Goal: Find specific page/section: Find specific page/section

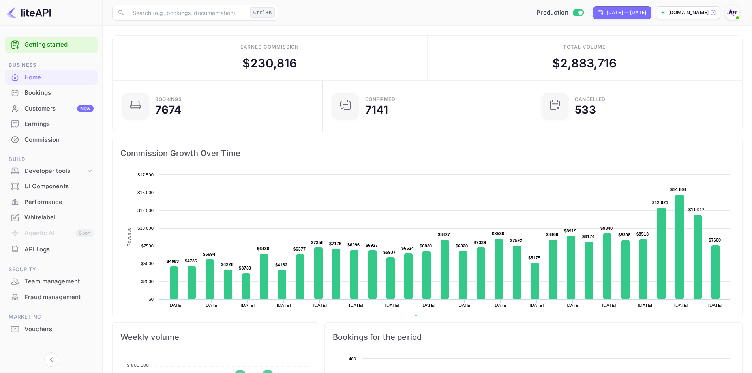
scroll to position [122, 199]
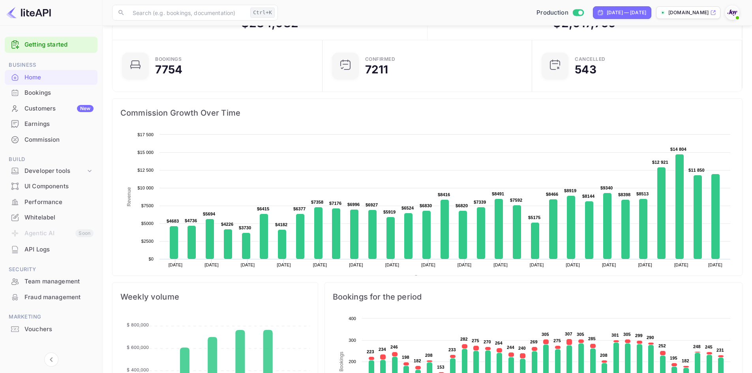
scroll to position [41, 0]
click at [33, 140] on div "Commission" at bounding box center [58, 139] width 69 height 9
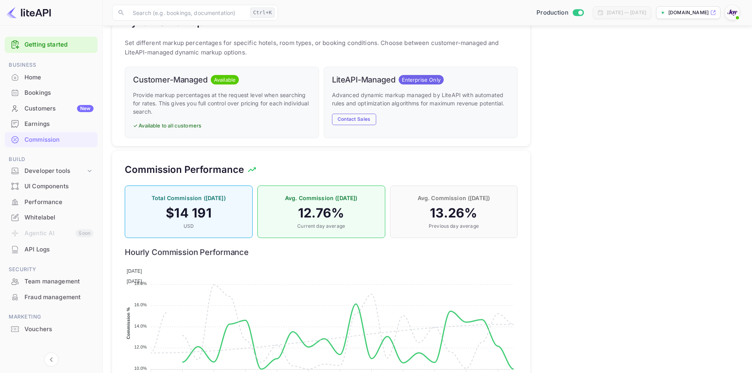
scroll to position [521, 0]
